Goal: Book appointment/travel/reservation

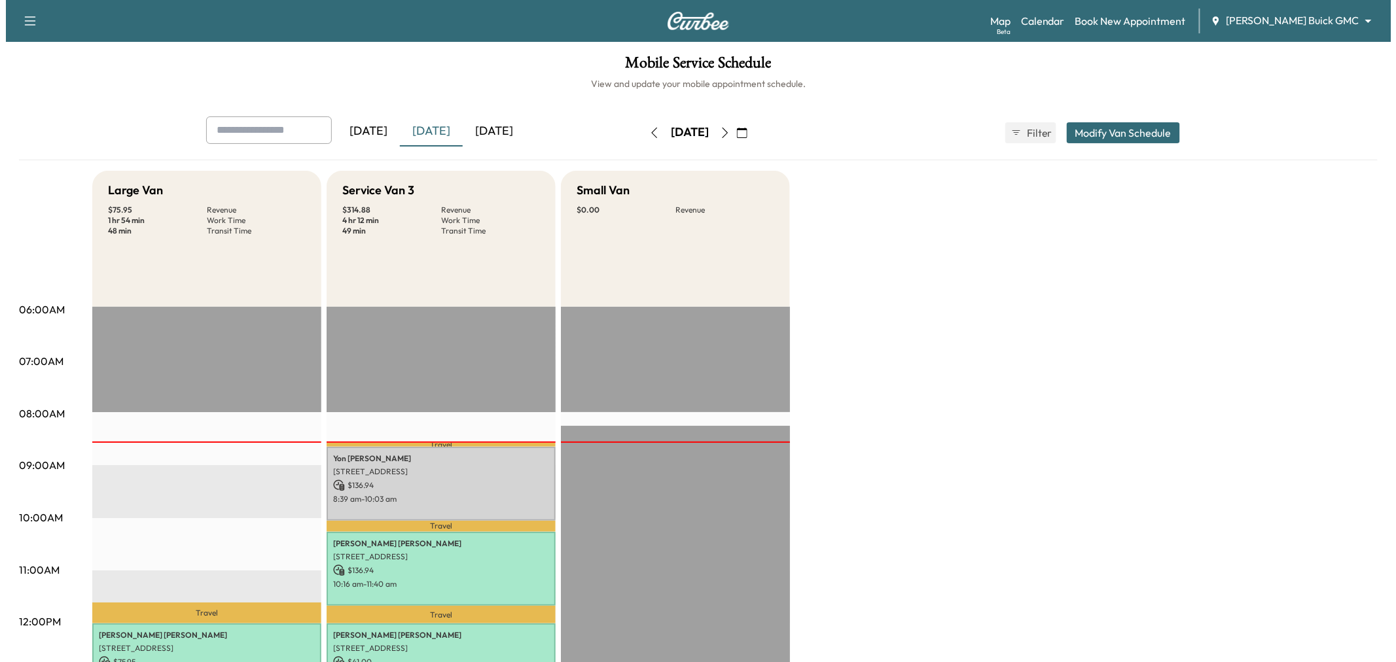
scroll to position [73, 0]
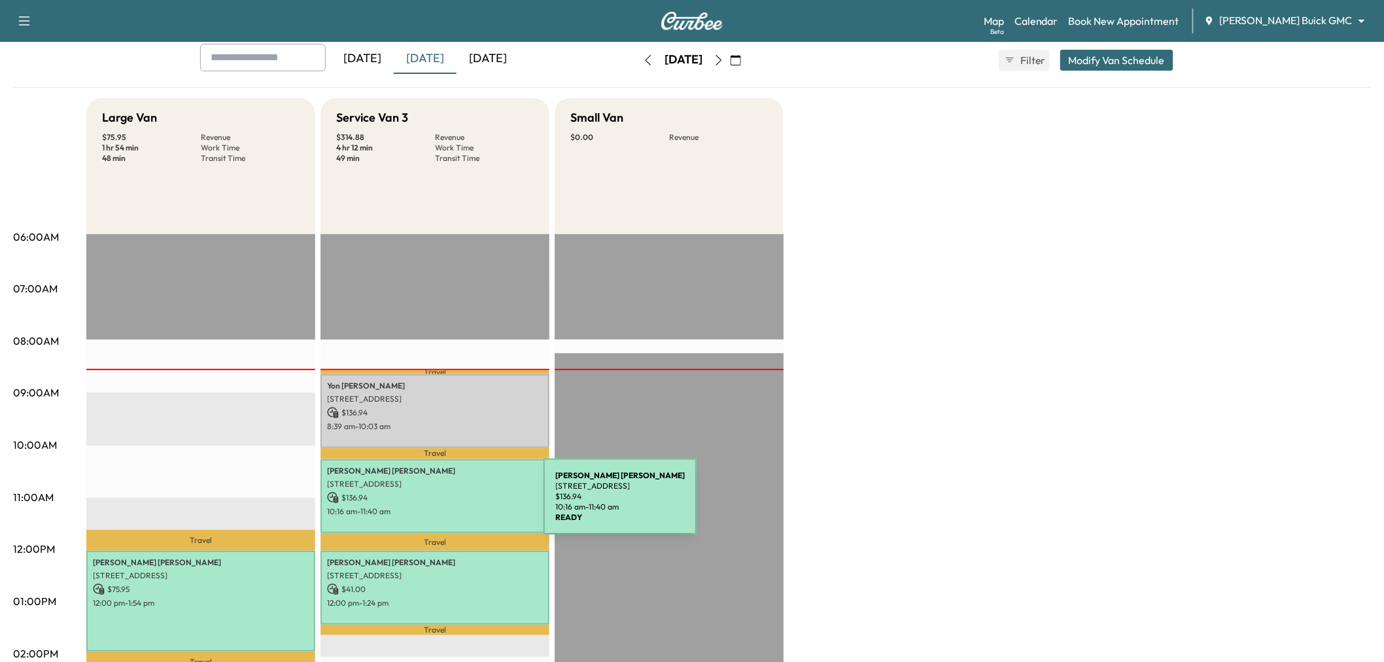
click at [446, 506] on p "10:16 am - 11:40 am" at bounding box center [435, 511] width 216 height 10
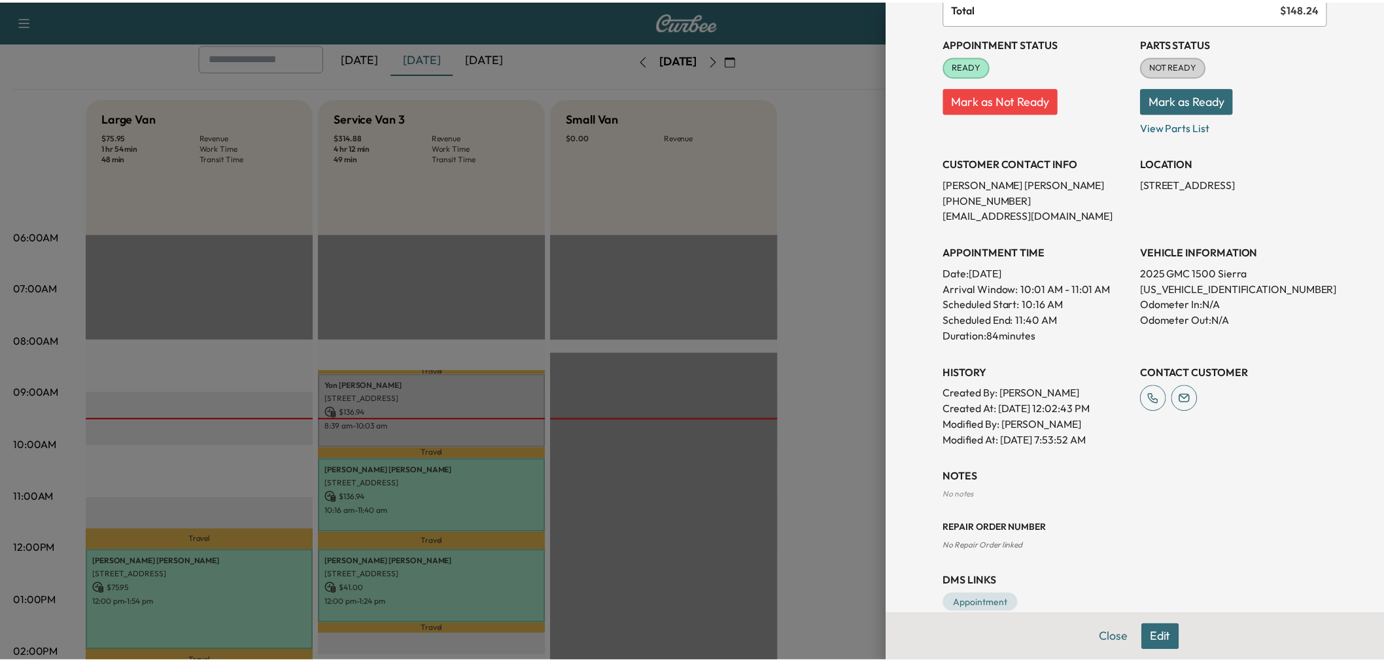
scroll to position [0, 0]
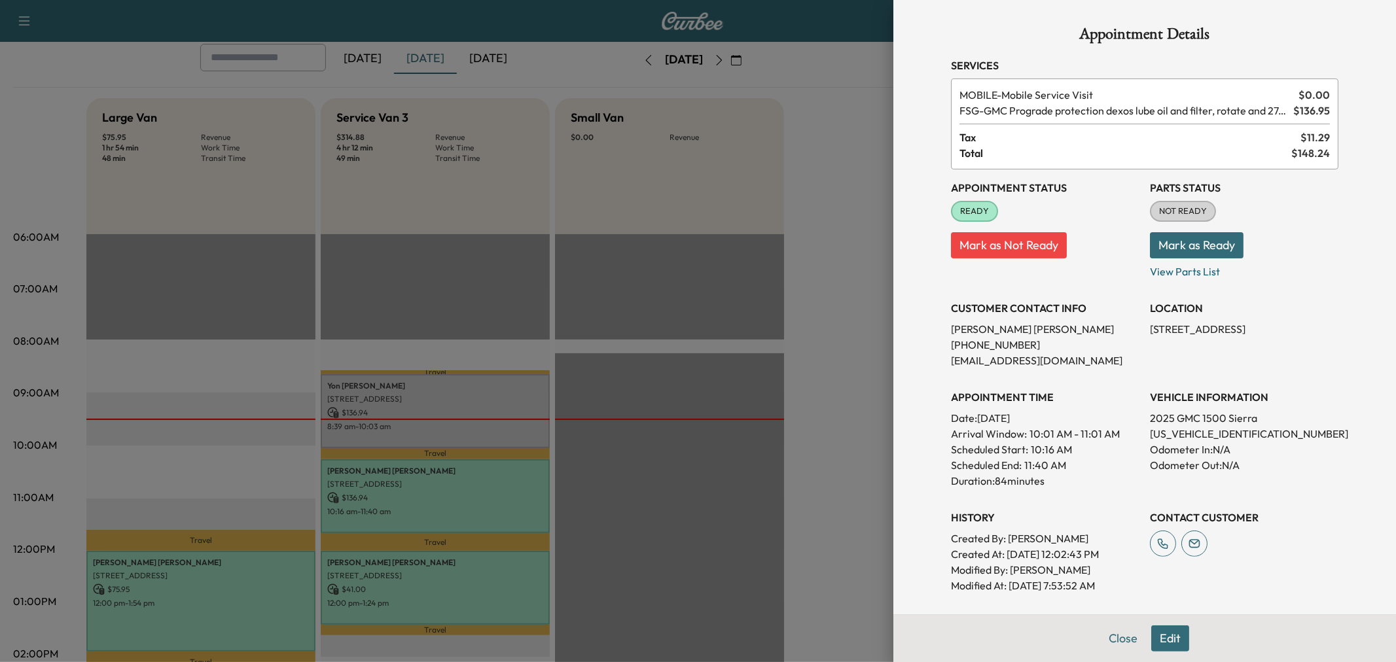
click at [631, 494] on div at bounding box center [698, 331] width 1396 height 662
